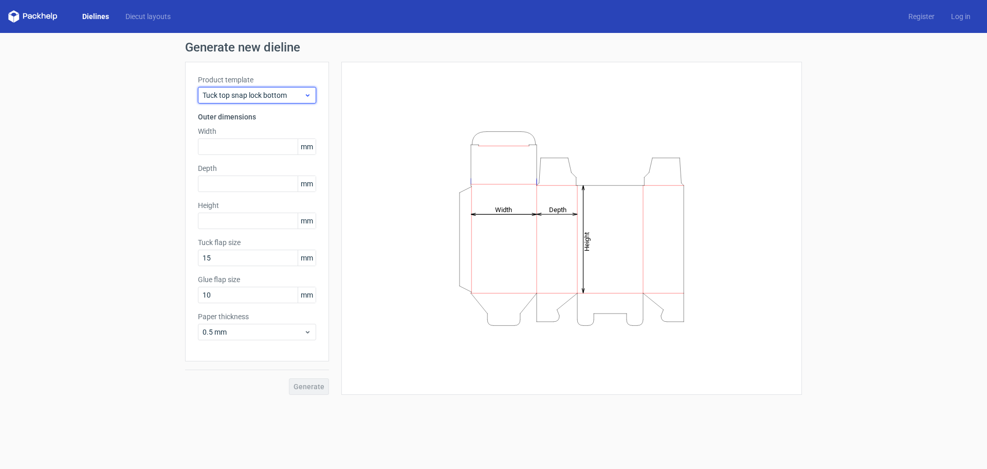
click at [313, 95] on div "Tuck top snap lock bottom" at bounding box center [257, 95] width 118 height 16
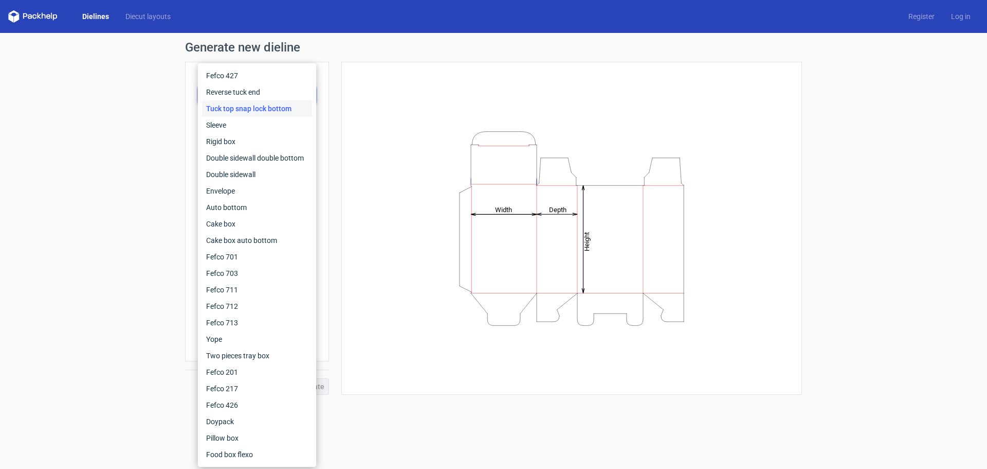
click at [313, 95] on div "Fefco 427 Reverse tuck end Tuck top snap lock bottom Sleeve Rigid box Double si…" at bounding box center [257, 264] width 118 height 403
click at [256, 77] on div "Fefco 427" at bounding box center [257, 75] width 110 height 16
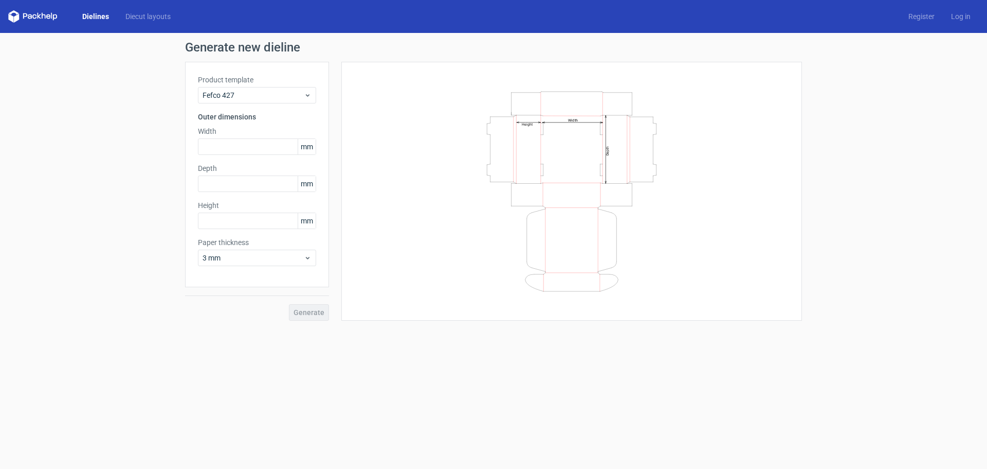
click at [258, 74] on div "Product template Fefco 427 Outer dimensions Width mm Depth mm Height mm Paper t…" at bounding box center [257, 174] width 144 height 225
click at [252, 94] on span "Fefco 427" at bounding box center [253, 95] width 101 height 10
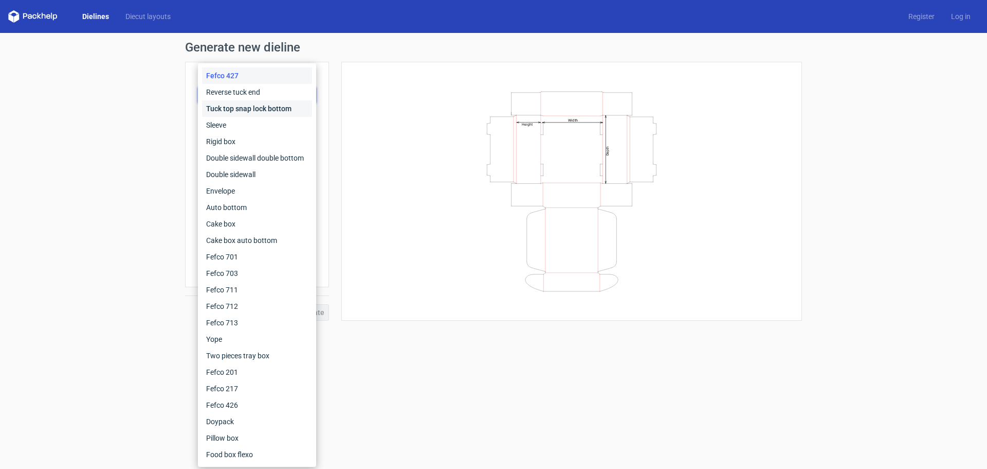
click at [261, 110] on div "Tuck top snap lock bottom" at bounding box center [257, 108] width 110 height 16
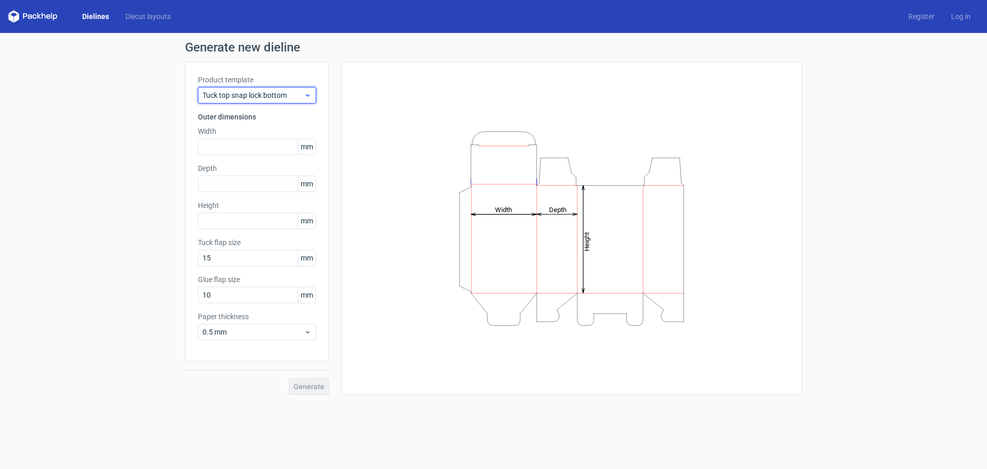
click at [264, 96] on span "Tuck top snap lock bottom" at bounding box center [253, 95] width 101 height 10
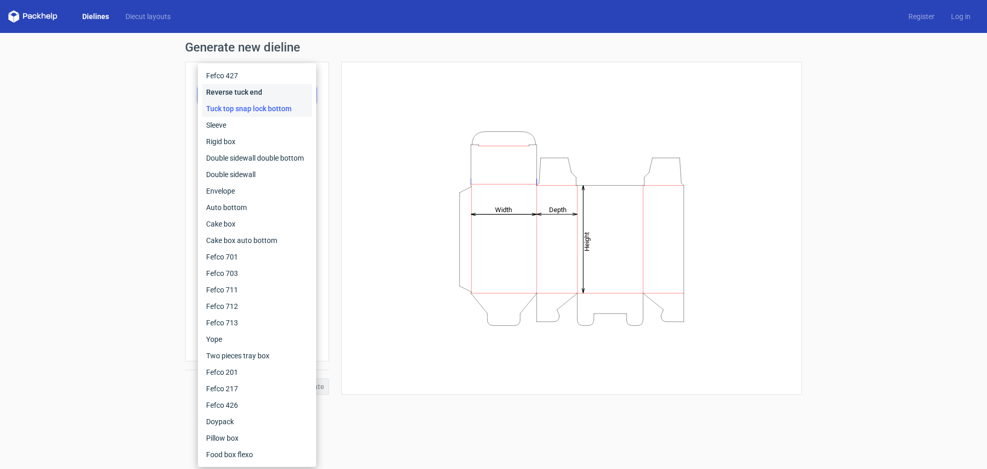
click at [262, 98] on div "Reverse tuck end" at bounding box center [257, 92] width 110 height 16
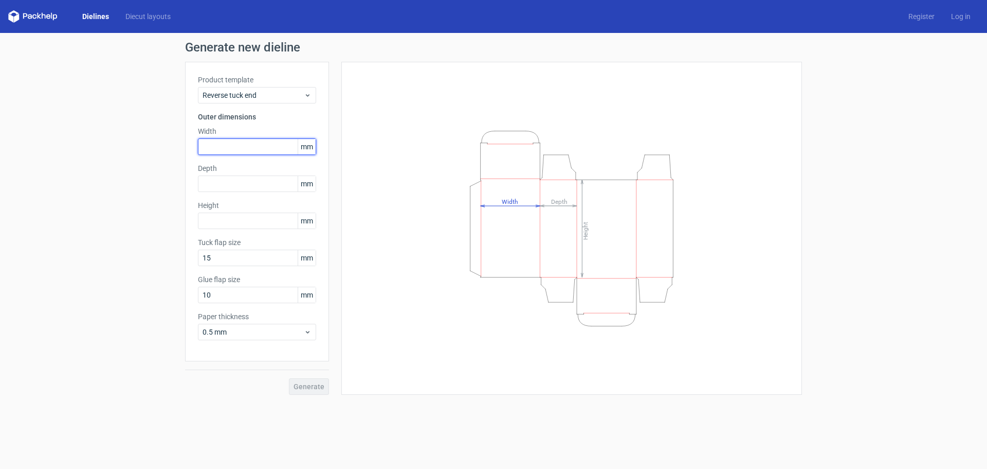
click at [244, 153] on input "text" at bounding box center [257, 146] width 118 height 16
type input "55"
type input "38"
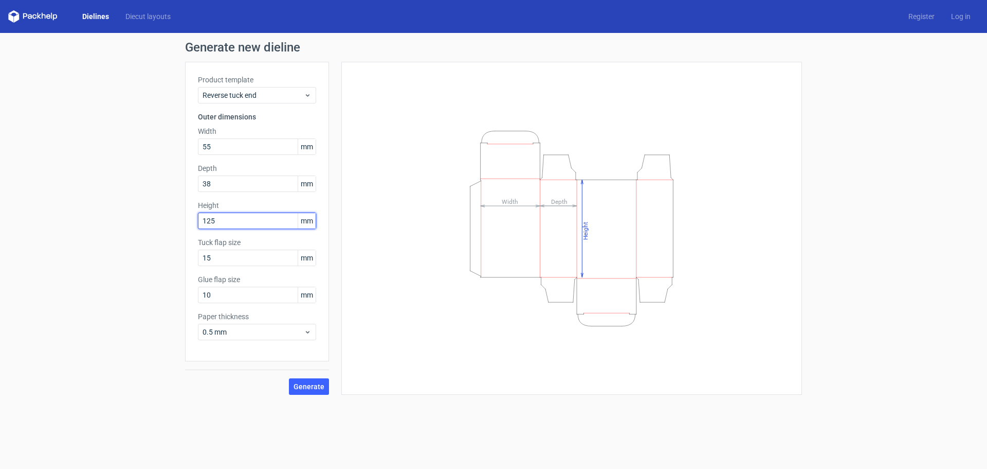
type input "125"
click at [293, 390] on button "Generate" at bounding box center [309, 386] width 40 height 16
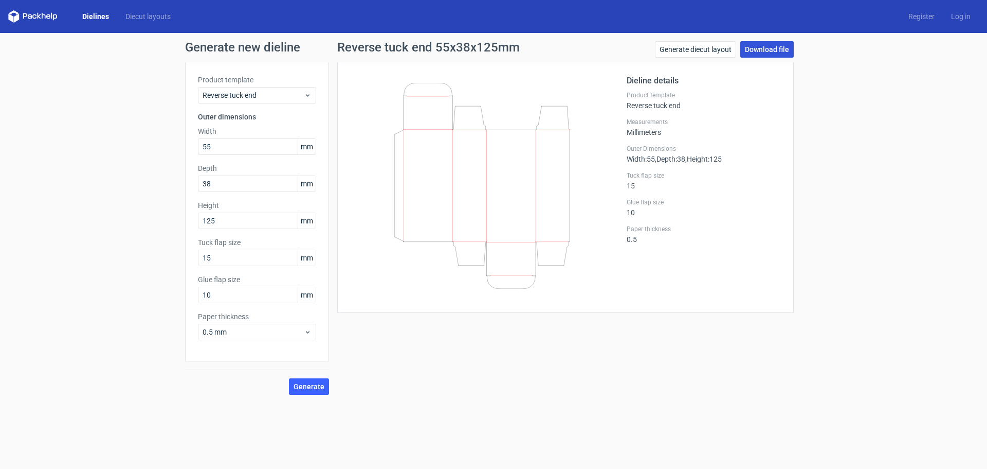
click at [755, 49] on link "Download file" at bounding box center [767, 49] width 53 height 16
